Goal: Information Seeking & Learning: Learn about a topic

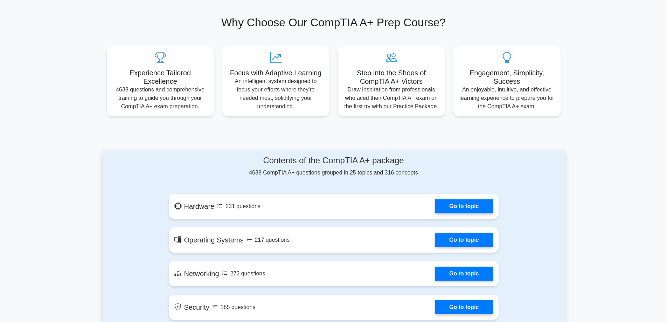
scroll to position [315, 0]
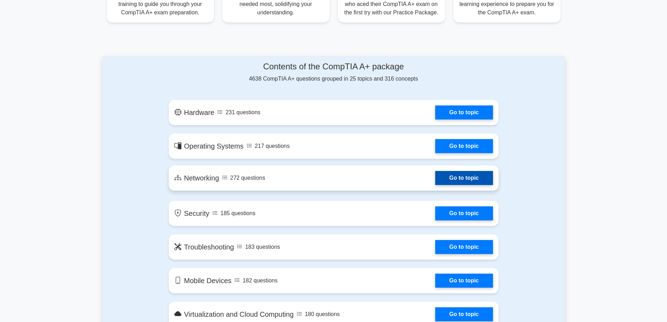
click at [446, 179] on link "Go to topic" at bounding box center [463, 178] width 57 height 14
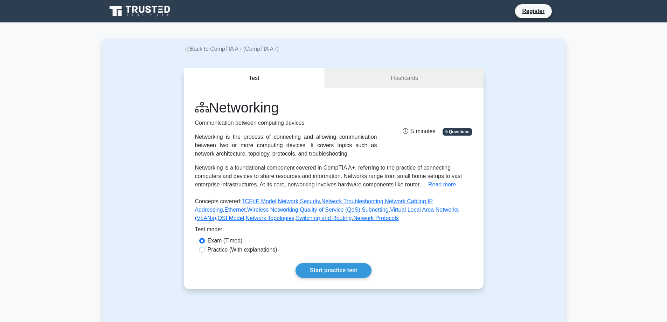
click at [206, 250] on div "Practice (With explanations)" at bounding box center [333, 250] width 269 height 8
click at [203, 250] on input "Practice (With explanations)" at bounding box center [202, 250] width 6 height 6
radio input "true"
click at [325, 271] on link "Start practice test" at bounding box center [334, 270] width 76 height 15
